Goal: Task Accomplishment & Management: Use online tool/utility

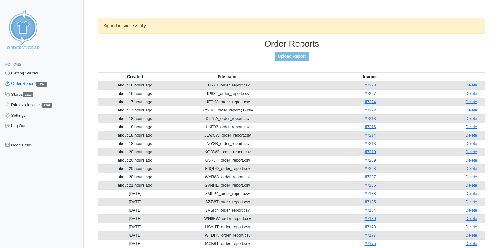
click at [283, 61] on div "Order Reports Upload Report" at bounding box center [292, 56] width 388 height 34
click at [283, 58] on link "Upload Report" at bounding box center [291, 57] width 33 height 10
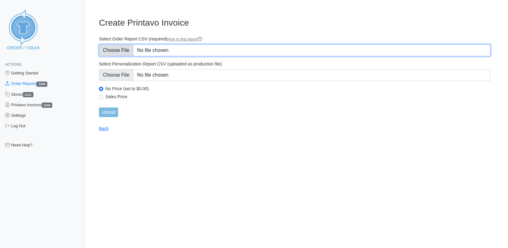
click at [119, 49] on input "Select Order Report CSV (required) How to find report" at bounding box center [295, 51] width 392 height 12
type input "C:\fakepath\C8TWY_order_report.csv"
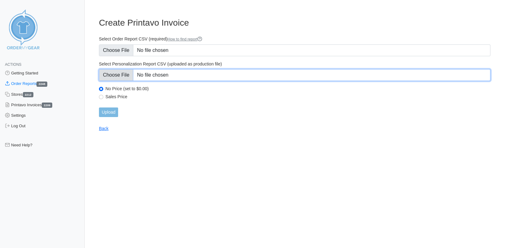
click at [120, 72] on input "Select Personalization Report CSV (uploaded as production file)" at bounding box center [295, 75] width 392 height 12
type input "C:\fakepath\C8TWY_personalization_report.csv"
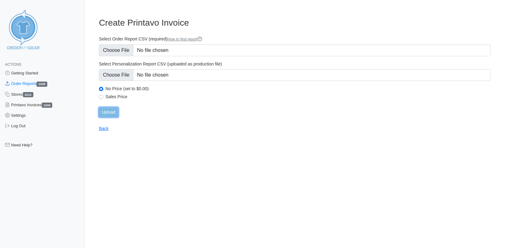
click at [108, 113] on input "Upload" at bounding box center [108, 113] width 19 height 10
